Goal: Transaction & Acquisition: Subscribe to service/newsletter

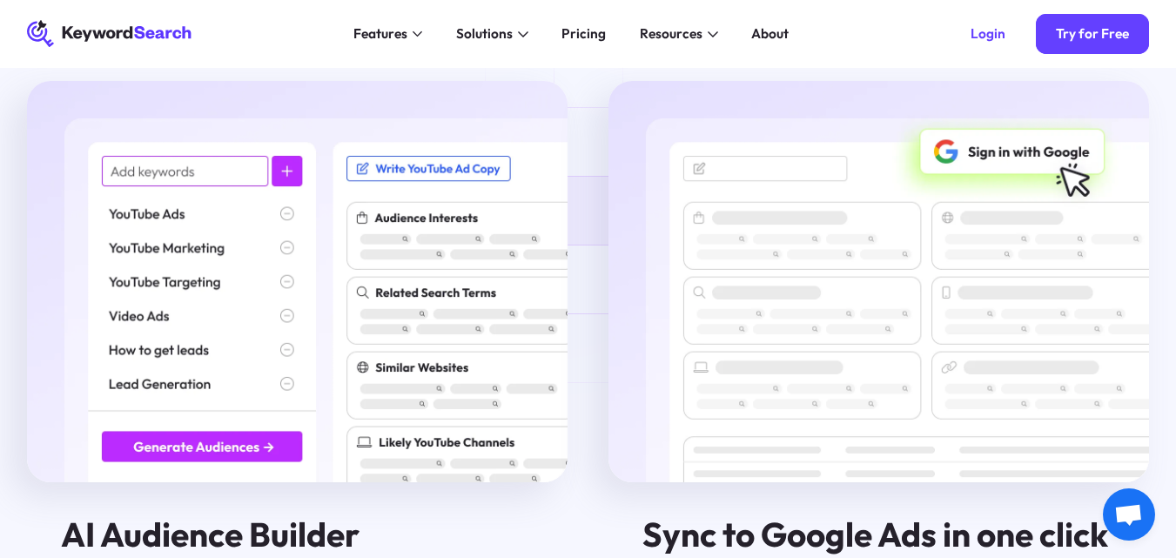
scroll to position [2085, 0]
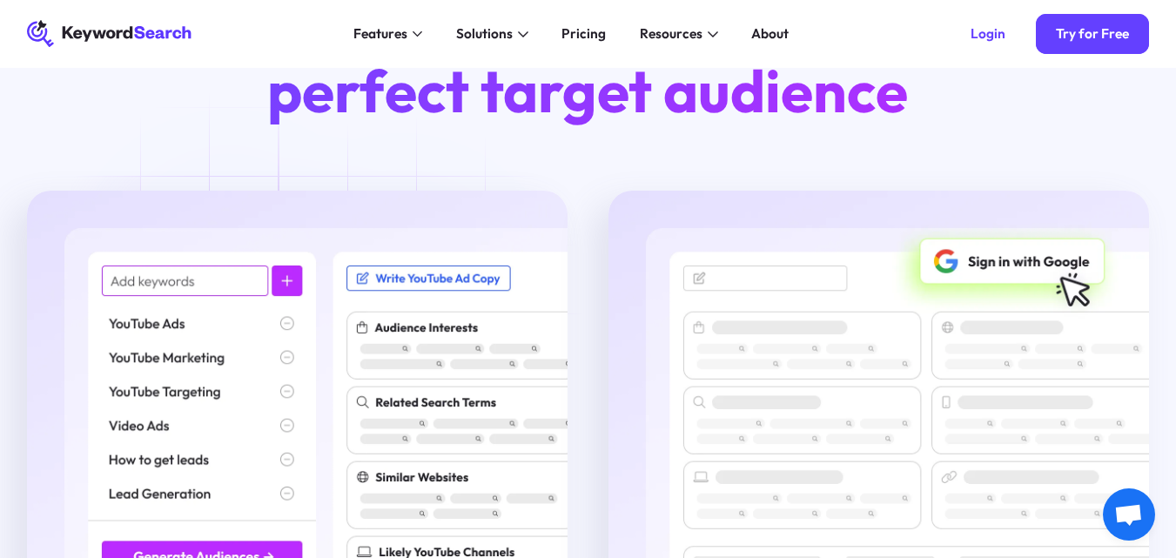
click at [232, 274] on img at bounding box center [297, 391] width 541 height 401
click at [231, 279] on img at bounding box center [297, 391] width 541 height 401
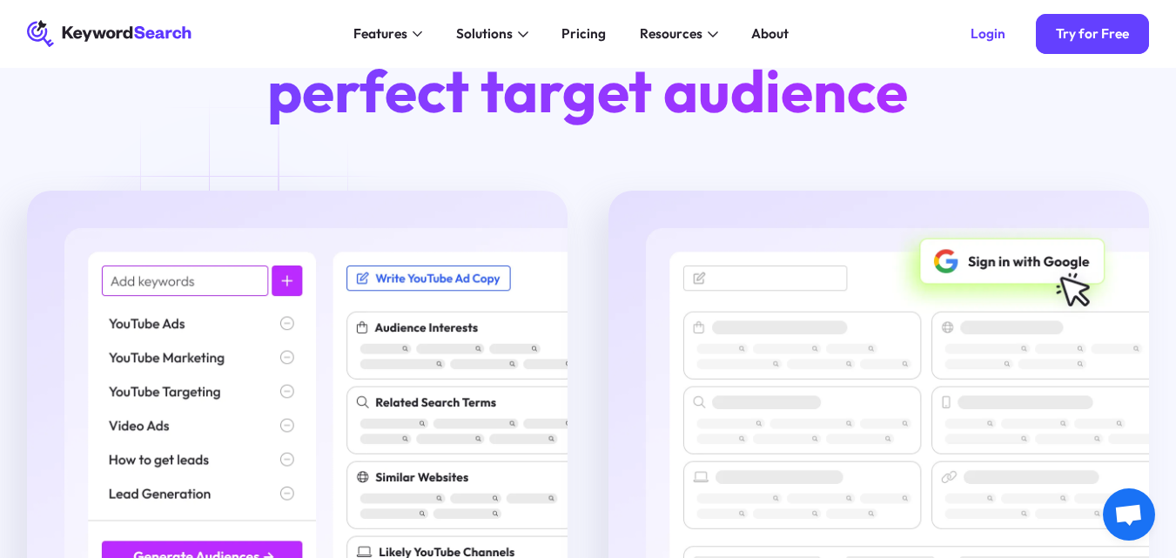
click at [231, 279] on img at bounding box center [297, 391] width 541 height 401
click at [301, 290] on img at bounding box center [297, 391] width 541 height 401
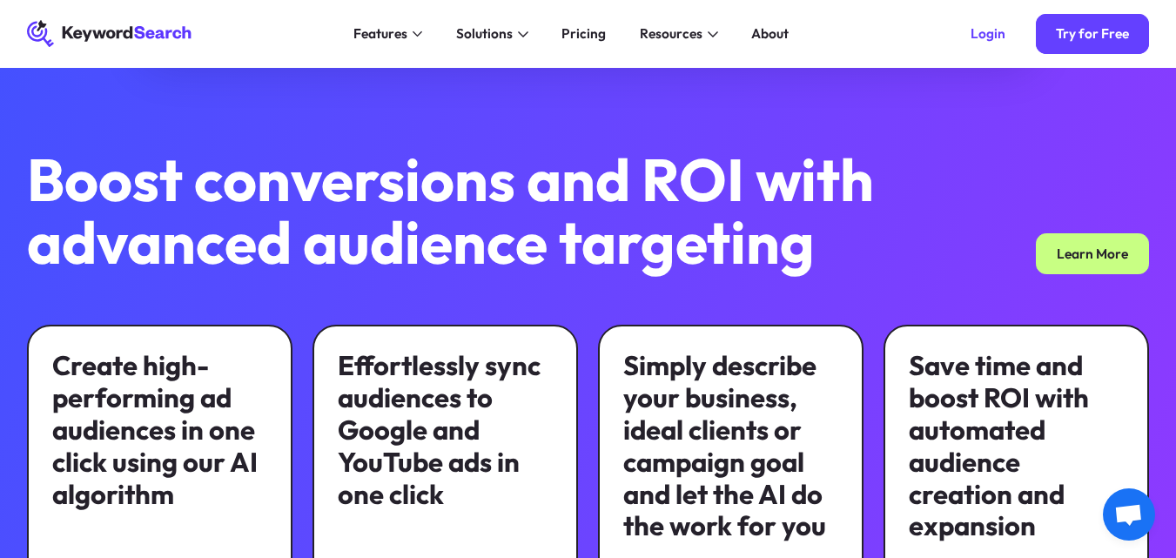
scroll to position [0, 0]
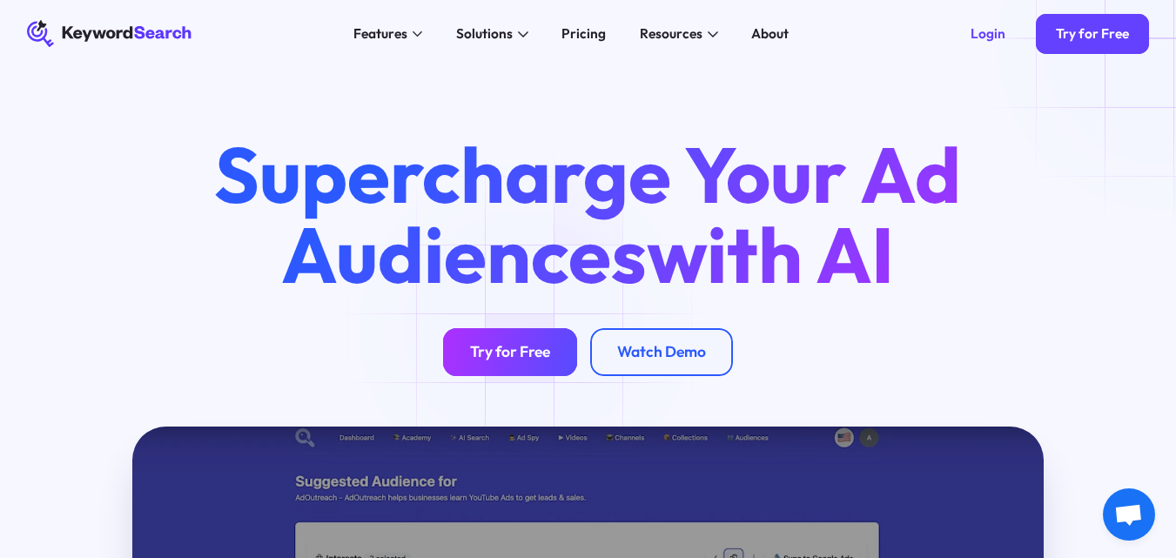
click at [530, 330] on div "Try for Free Watch Demo" at bounding box center [588, 351] width 291 height 47
click at [521, 359] on div "Try for Free" at bounding box center [510, 352] width 80 height 19
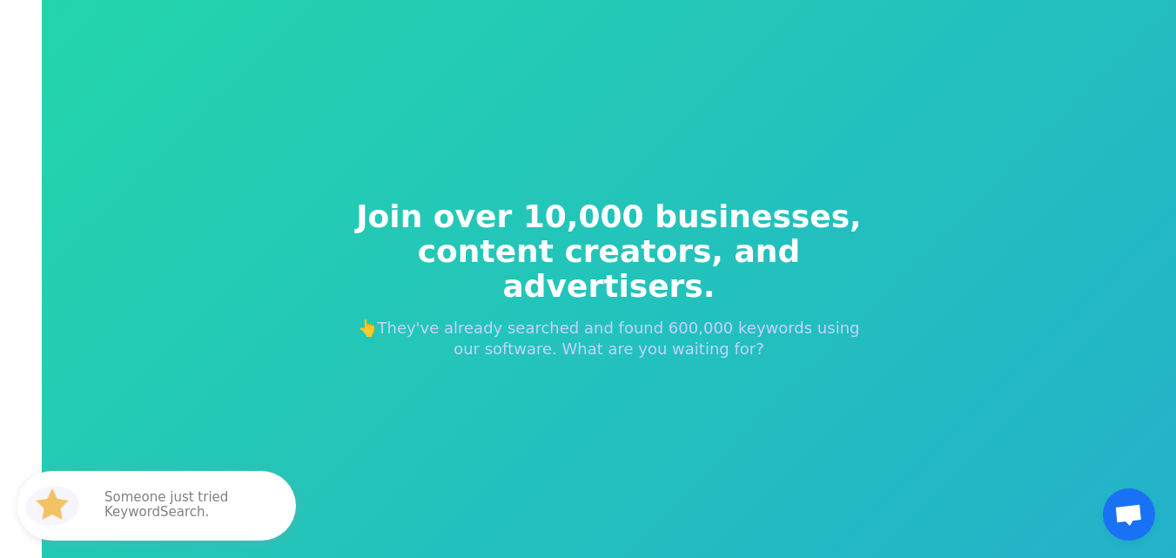
scroll to position [21, 0]
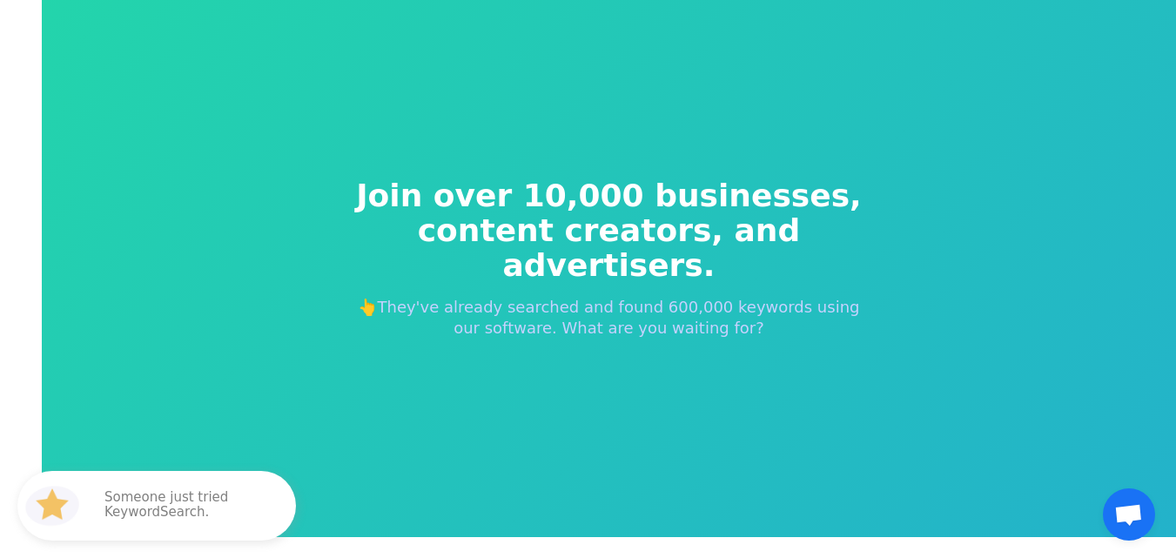
drag, startPoint x: 1183, startPoint y: 161, endPoint x: 1180, endPoint y: 257, distance: 95.8
click at [1175, 257] on html "Join over 10,000 businesses, content creators, and advertisers. 👆They've alread…" at bounding box center [588, 258] width 1176 height 558
